Goal: Transaction & Acquisition: Obtain resource

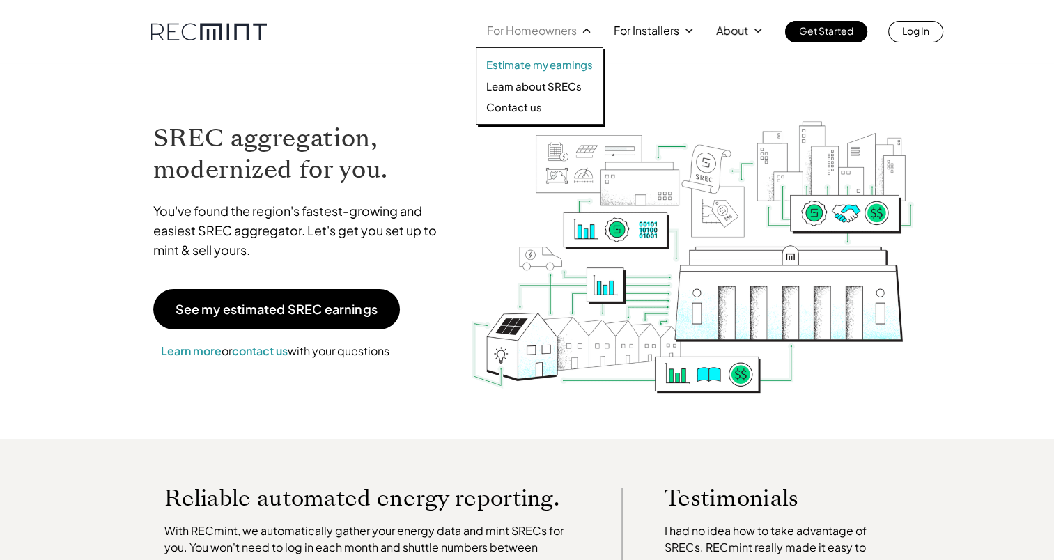
click at [543, 64] on p "Estimate my earnings" at bounding box center [539, 65] width 107 height 14
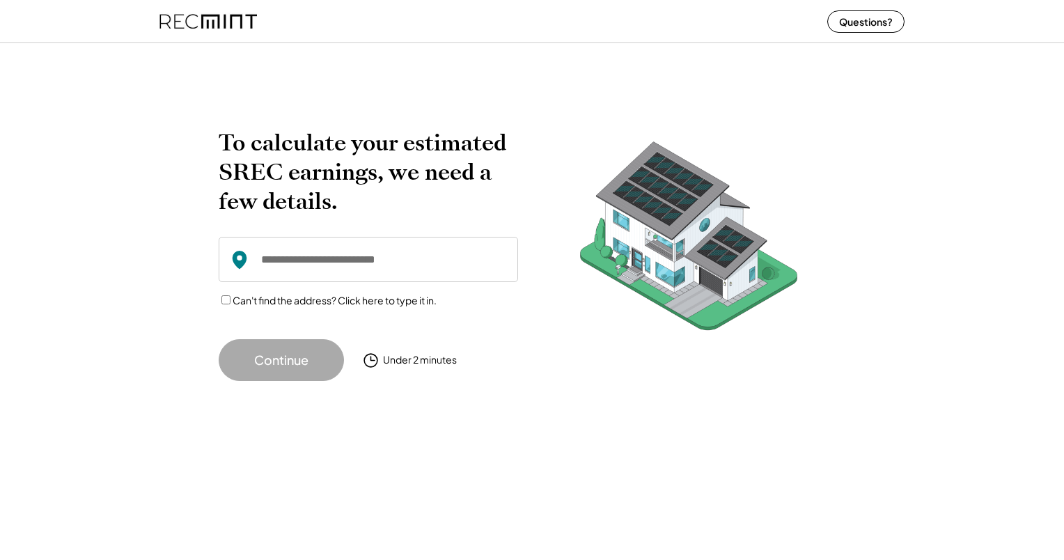
click at [242, 63] on div at bounding box center [532, 52] width 1064 height 28
